Goal: Find specific page/section: Find specific page/section

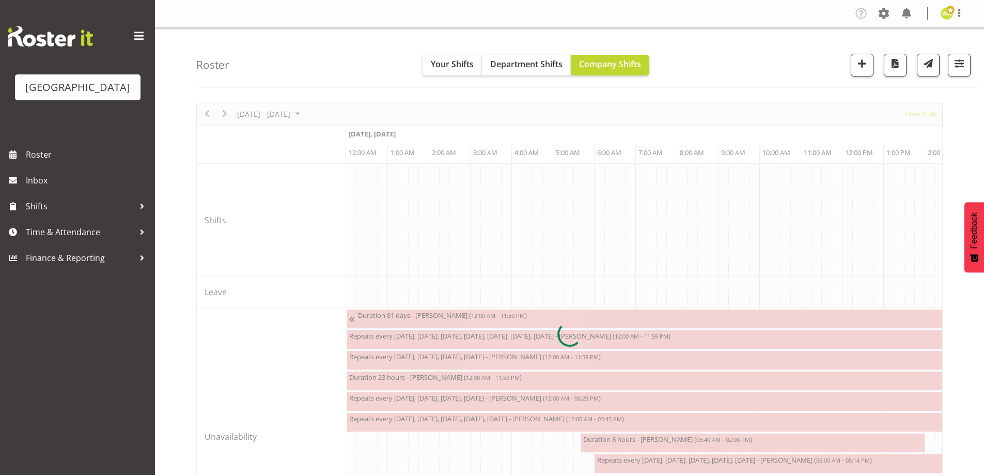
scroll to position [0, 2974]
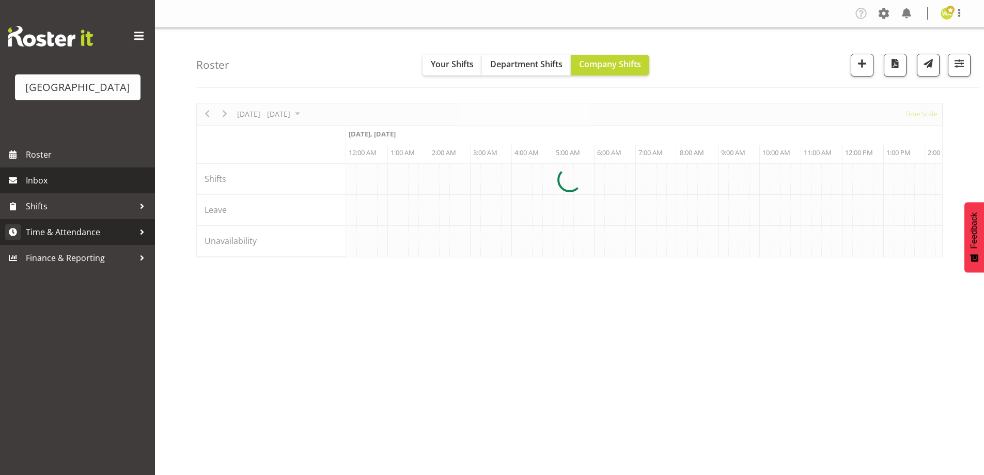
scroll to position [0, 2974]
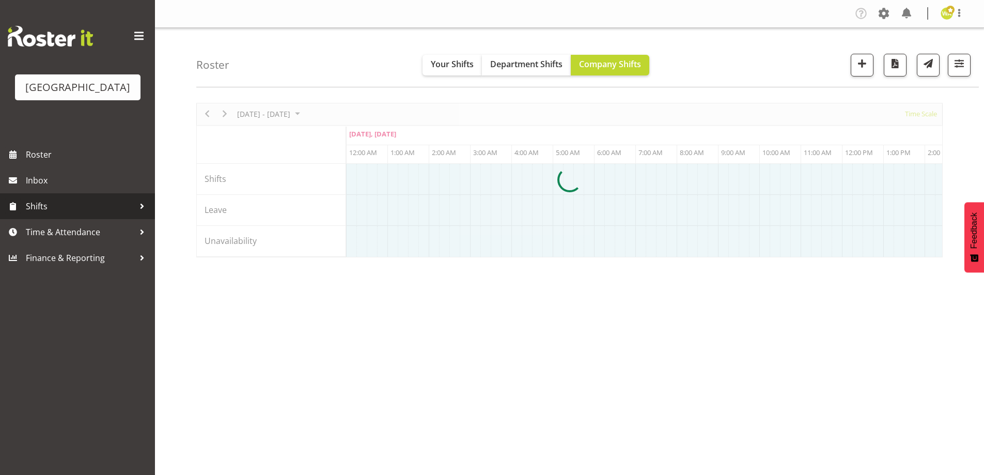
click at [56, 214] on span "Shifts" at bounding box center [80, 205] width 108 height 15
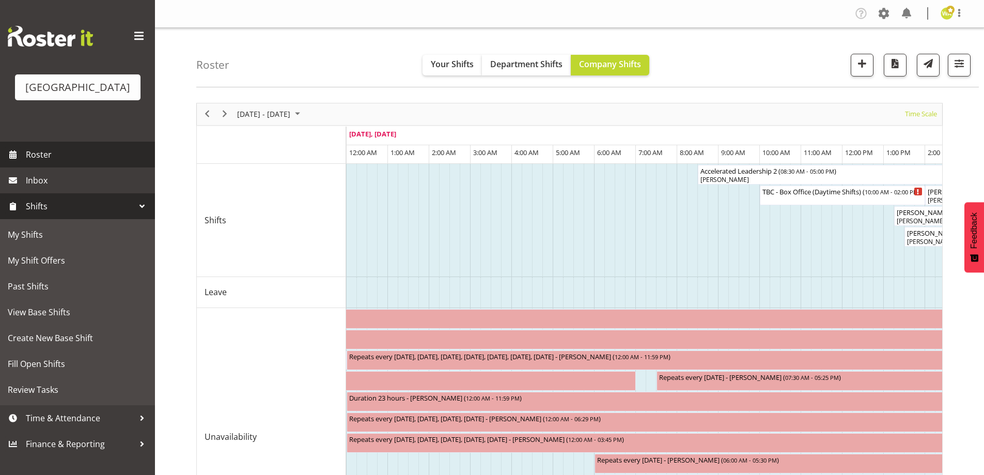
click at [24, 165] on link "Roster" at bounding box center [77, 154] width 155 height 26
